Goal: Find specific page/section: Find specific page/section

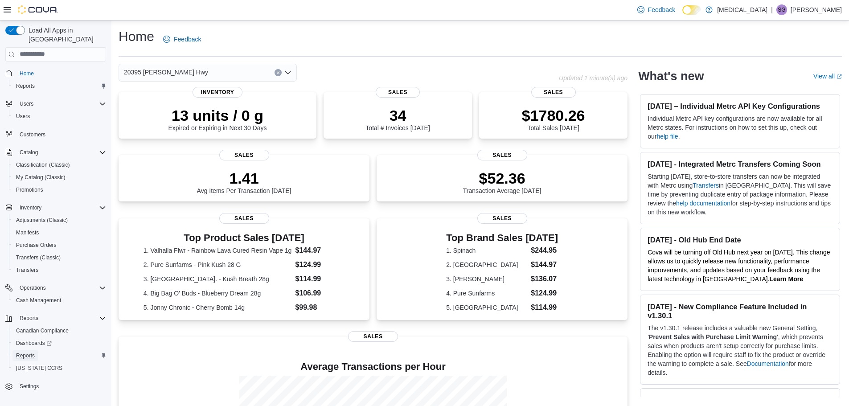
click at [25, 352] on span "Reports" at bounding box center [25, 355] width 19 height 7
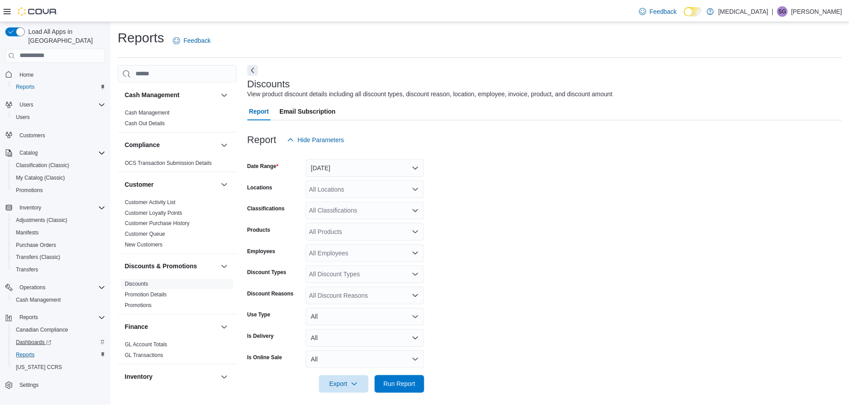
scroll to position [6, 0]
